Goal: Task Accomplishment & Management: Manage account settings

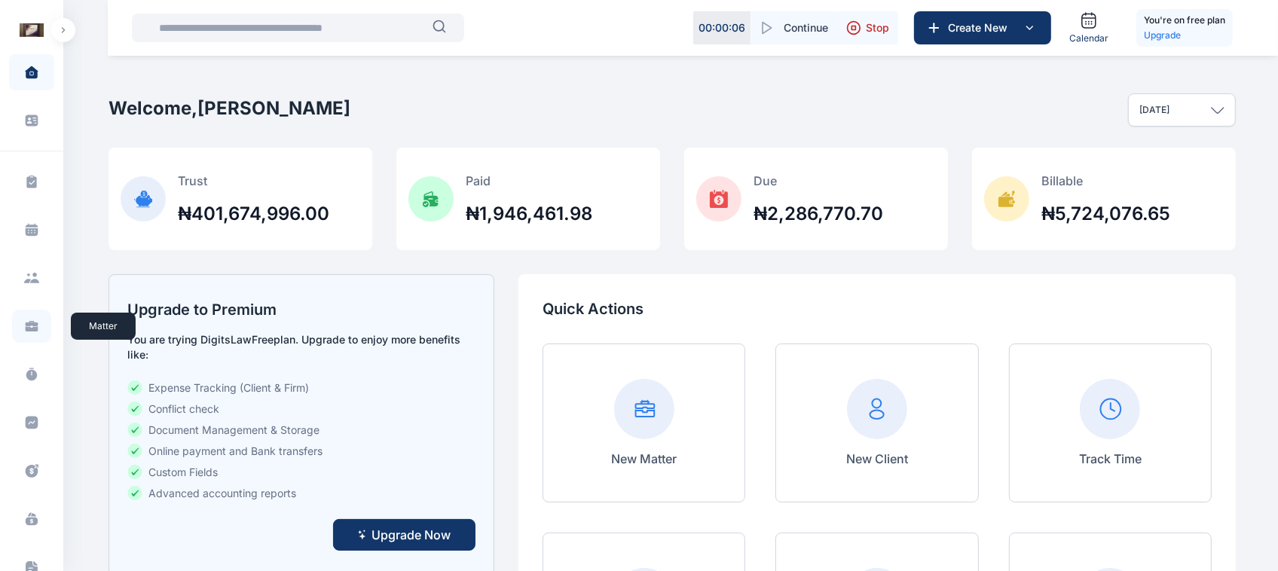
click at [36, 319] on icon at bounding box center [31, 326] width 15 height 15
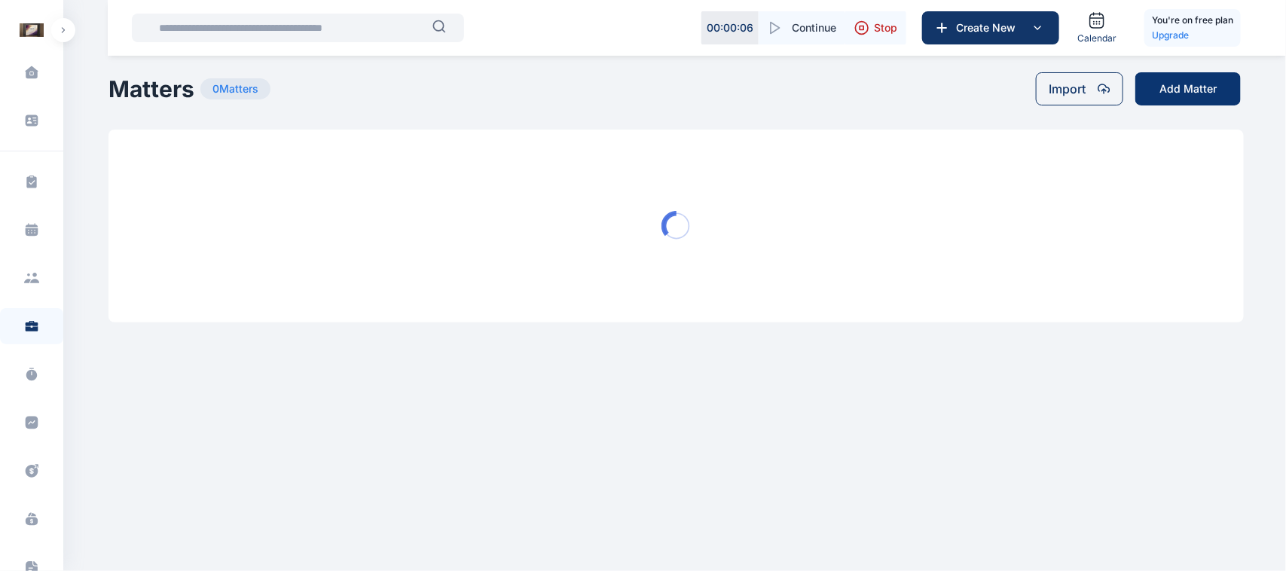
click at [1203, 102] on button "Add Matter" at bounding box center [1188, 88] width 105 height 33
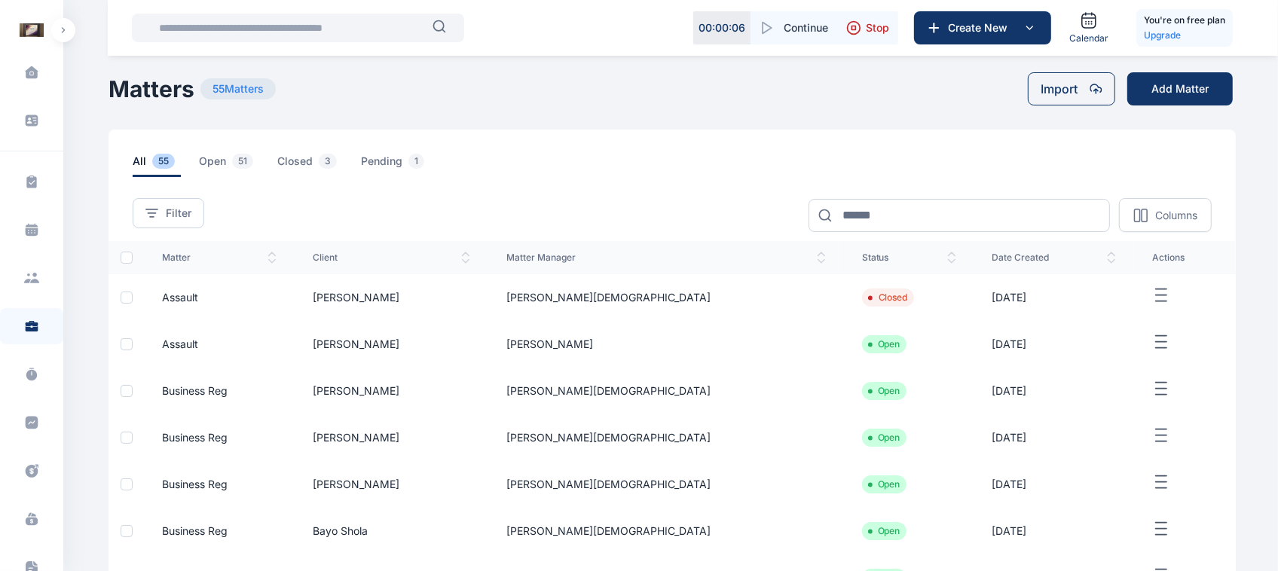
click at [1152, 287] on icon "button" at bounding box center [1161, 295] width 18 height 19
click at [1036, 311] on td "[DATE]" at bounding box center [1054, 297] width 160 height 47
click at [1169, 87] on button "Add Matter" at bounding box center [1179, 88] width 105 height 33
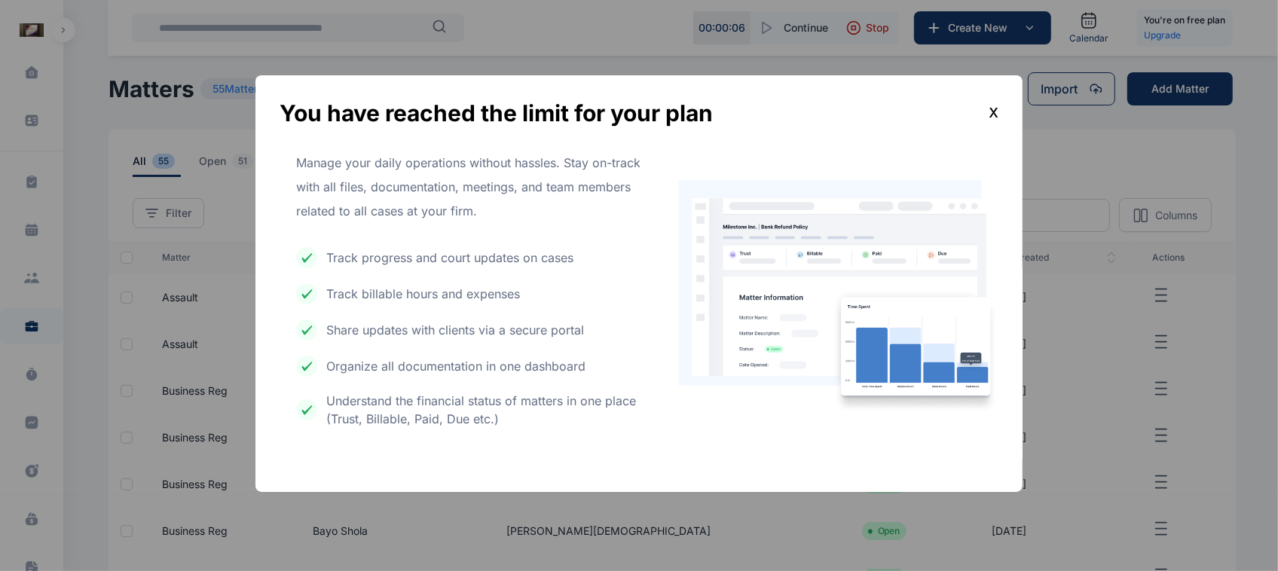
click at [996, 102] on div "x" at bounding box center [994, 112] width 10 height 27
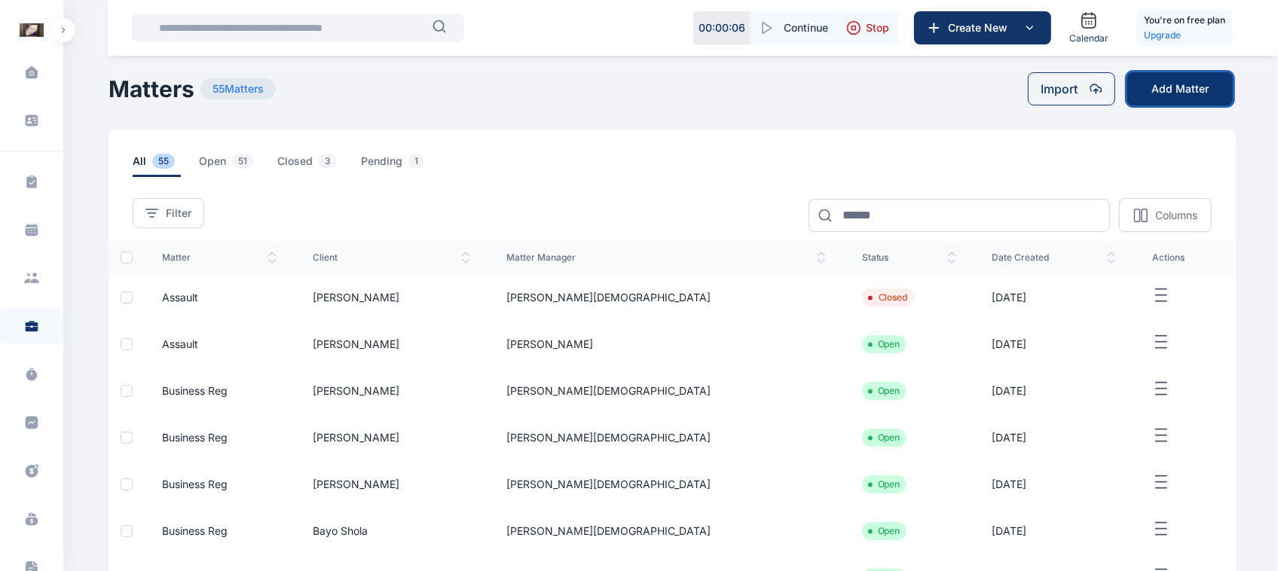
click at [1168, 100] on button "Add Matter" at bounding box center [1179, 88] width 105 height 33
